Goal: Task Accomplishment & Management: Use online tool/utility

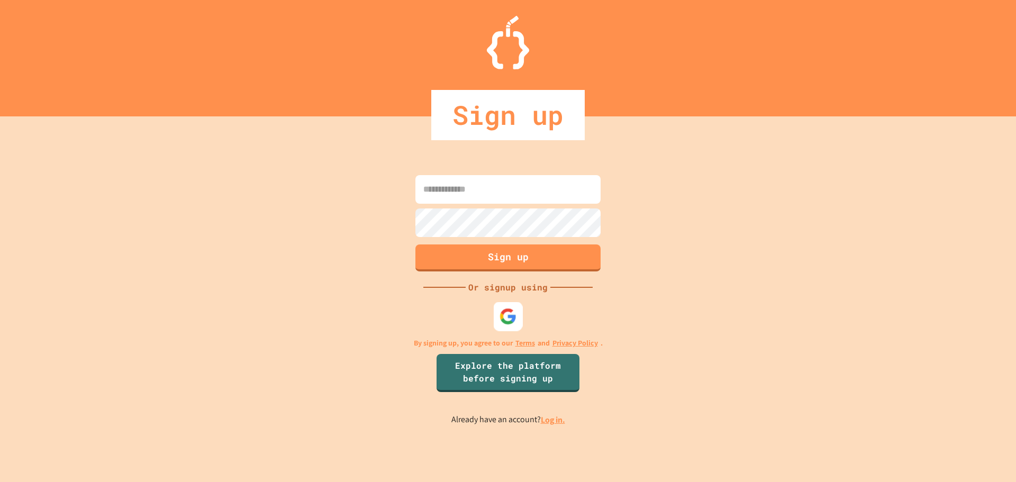
click at [508, 309] on img at bounding box center [507, 315] width 17 height 17
click at [506, 312] on img at bounding box center [507, 315] width 17 height 17
click at [511, 317] on img at bounding box center [507, 315] width 17 height 17
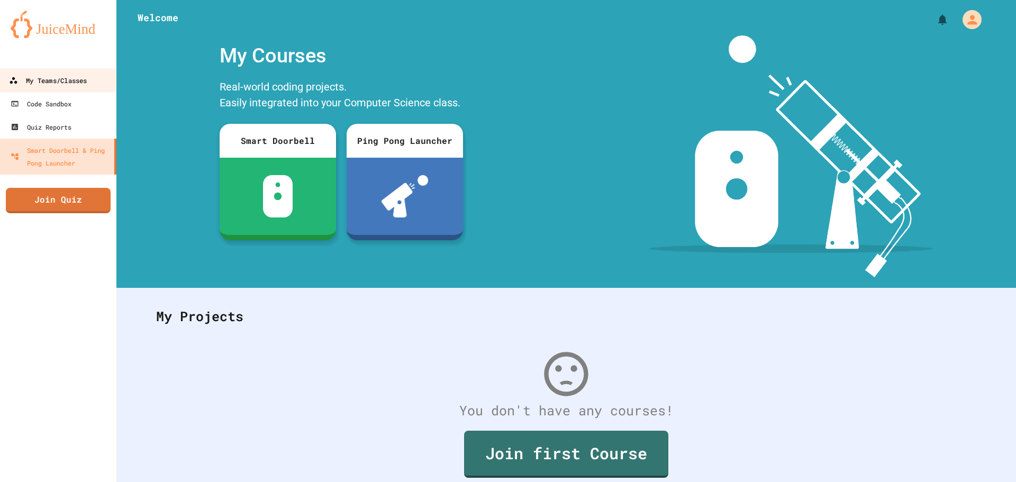
click at [77, 86] on div "My Teams/Classes" at bounding box center [48, 80] width 78 height 13
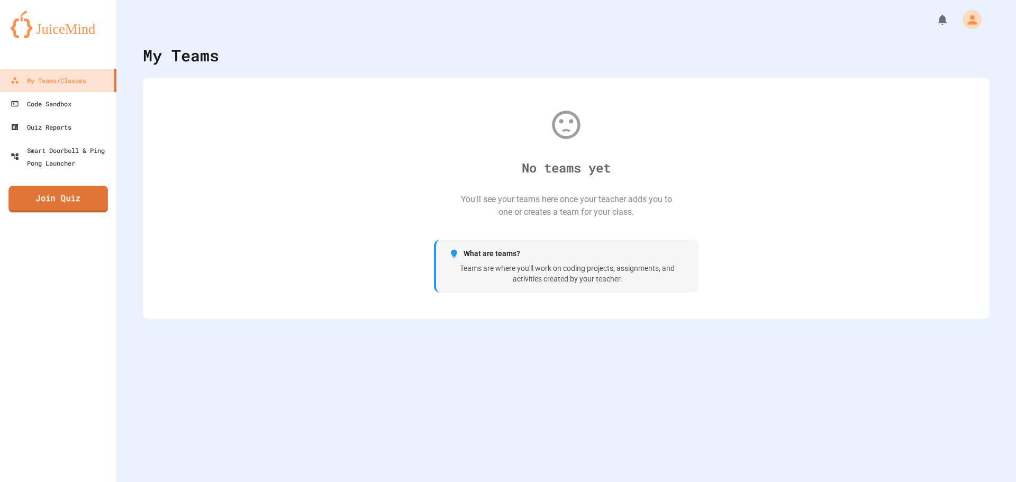
click at [35, 211] on link "Join Quiz" at bounding box center [57, 199] width 99 height 26
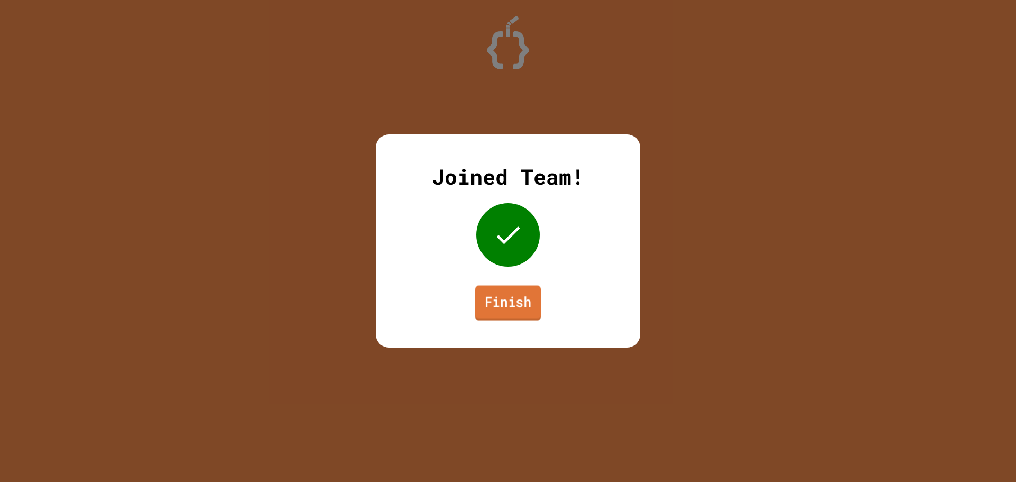
click at [525, 314] on link "Finish" at bounding box center [508, 303] width 66 height 35
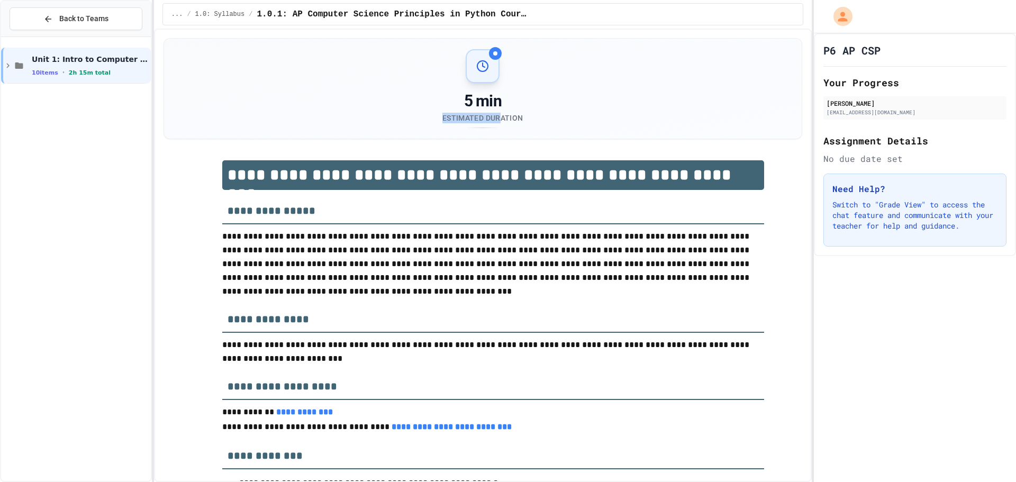
drag, startPoint x: 496, startPoint y: 105, endPoint x: 498, endPoint y: 118, distance: 13.3
click at [498, 116] on div "5 min Estimated Duration" at bounding box center [482, 108] width 80 height 32
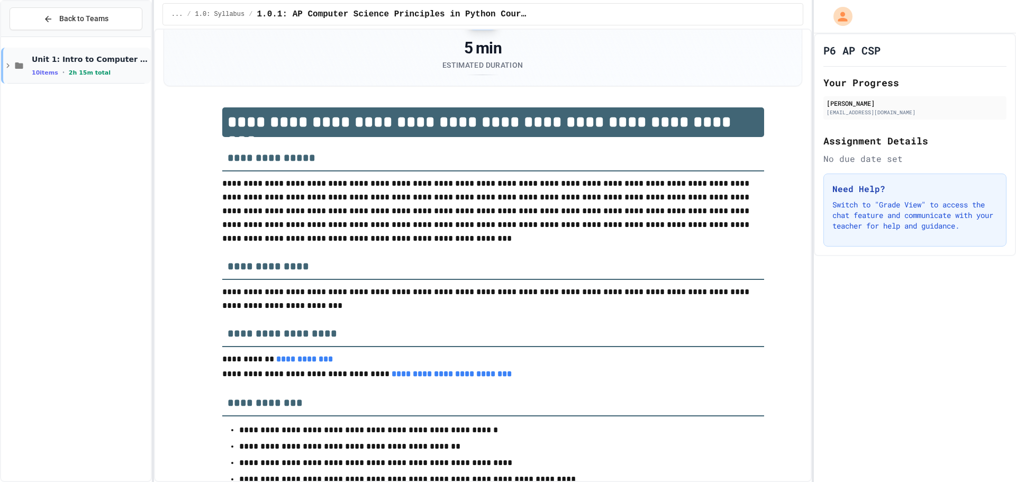
click at [106, 54] on span "Unit 1: Intro to Computer Science" at bounding box center [90, 59] width 117 height 10
